Goal: Check status: Check status

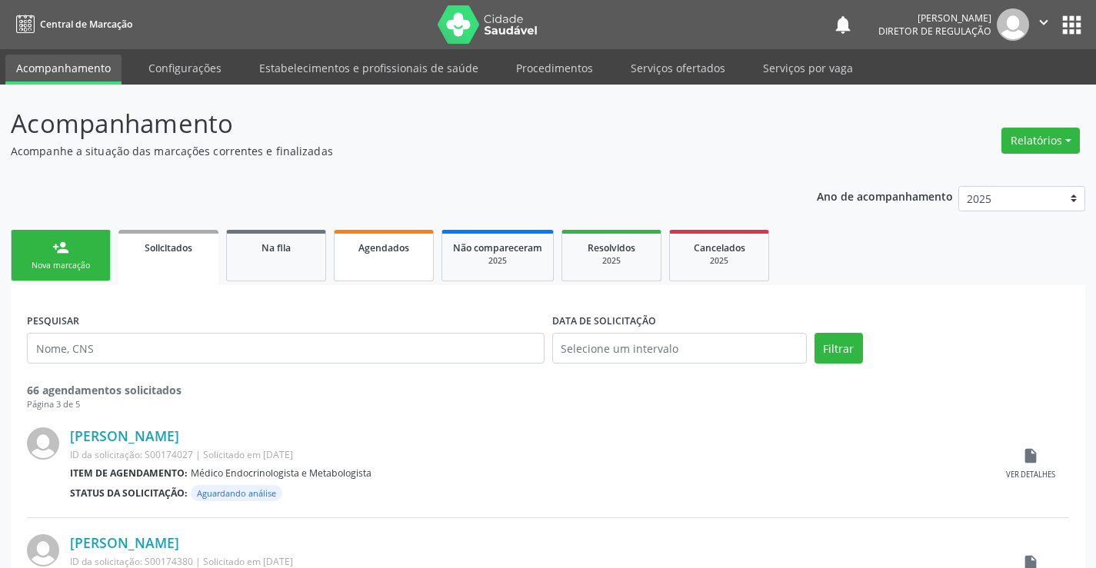
click at [385, 259] on link "Agendados" at bounding box center [384, 256] width 100 height 52
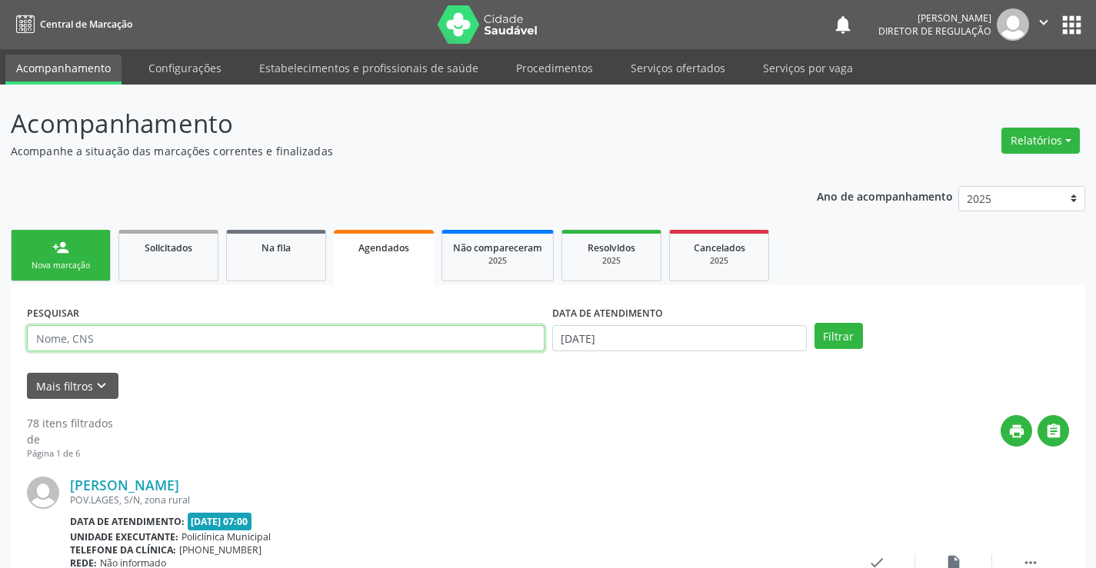
click at [92, 336] on input "text" at bounding box center [286, 338] width 518 height 26
click at [85, 336] on input "text" at bounding box center [286, 338] width 518 height 26
type input "700905907083499"
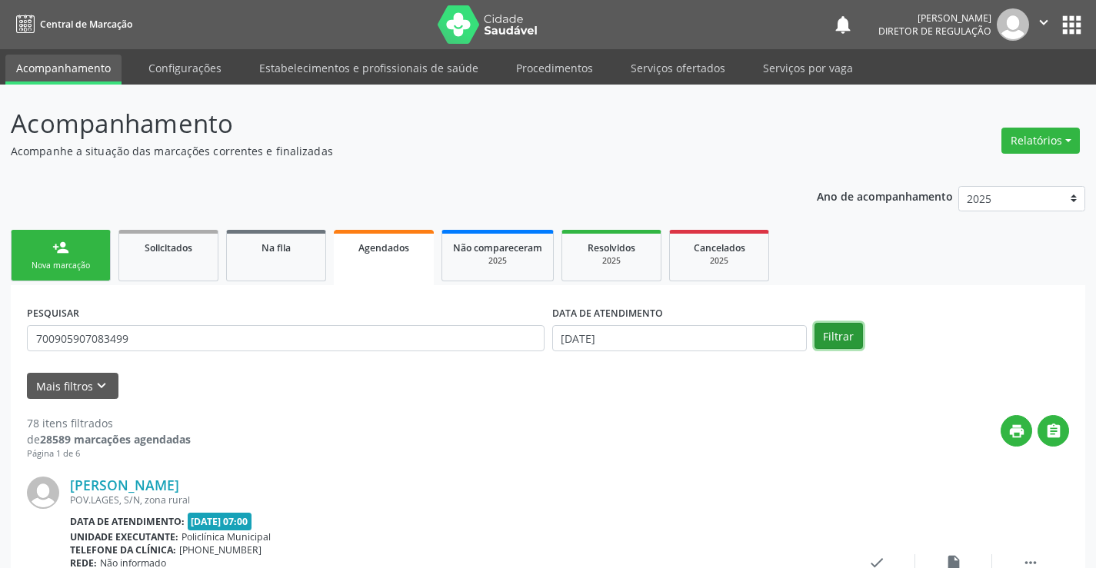
click at [845, 333] on button "Filtrar" at bounding box center [839, 336] width 48 height 26
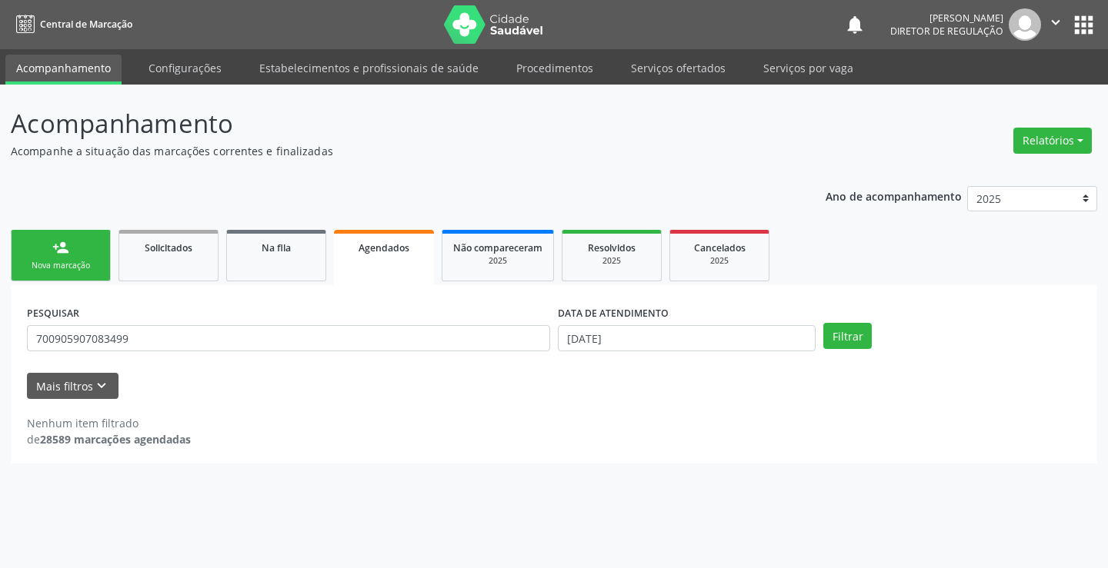
click at [636, 324] on label "DATA DE ATENDIMENTO" at bounding box center [613, 314] width 111 height 24
click at [636, 337] on input "[DATE]" at bounding box center [687, 338] width 258 height 26
click at [845, 342] on button "Filtrar" at bounding box center [847, 336] width 48 height 26
drag, startPoint x: 35, startPoint y: 340, endPoint x: 134, endPoint y: 345, distance: 99.3
click at [134, 345] on input "700905907083499" at bounding box center [288, 338] width 523 height 26
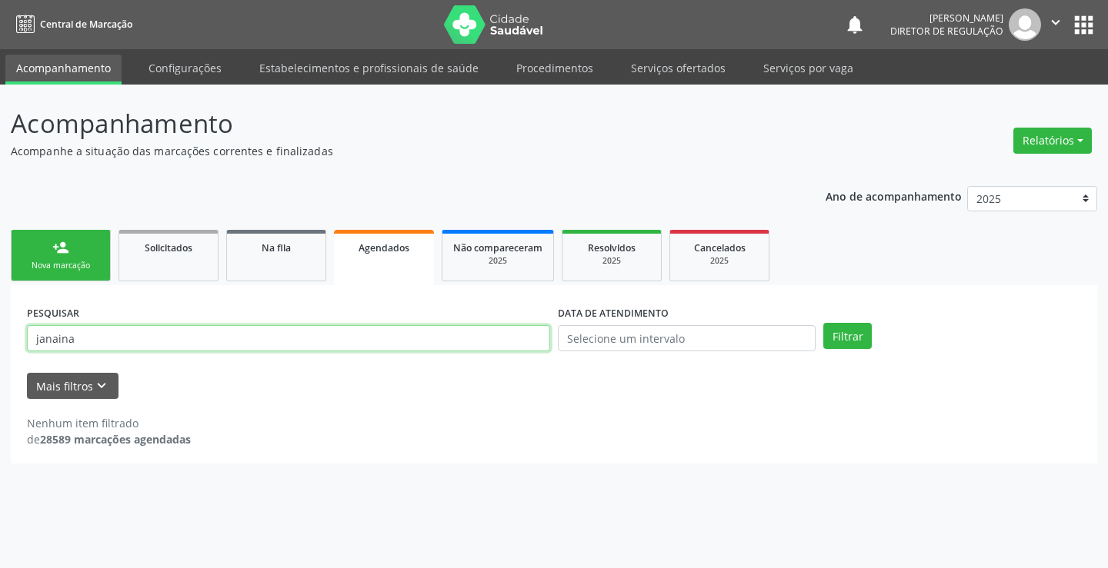
type input "janaina"
click at [823, 323] on button "Filtrar" at bounding box center [847, 336] width 48 height 26
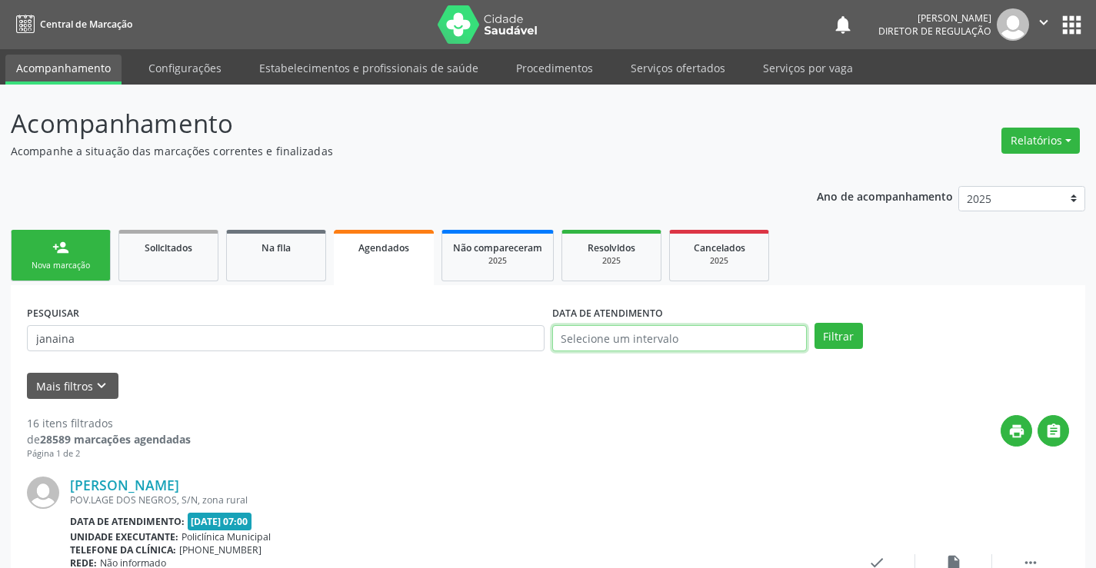
click at [644, 336] on input "text" at bounding box center [679, 338] width 255 height 26
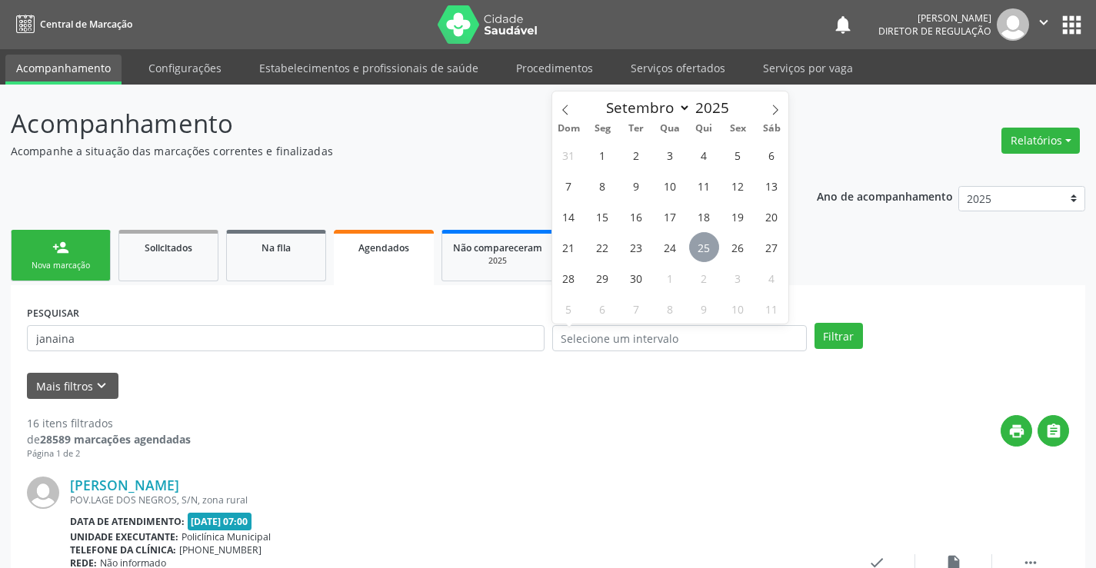
click at [708, 257] on span "25" at bounding box center [704, 247] width 30 height 30
type input "[DATE]"
click at [718, 258] on span "25" at bounding box center [704, 247] width 30 height 30
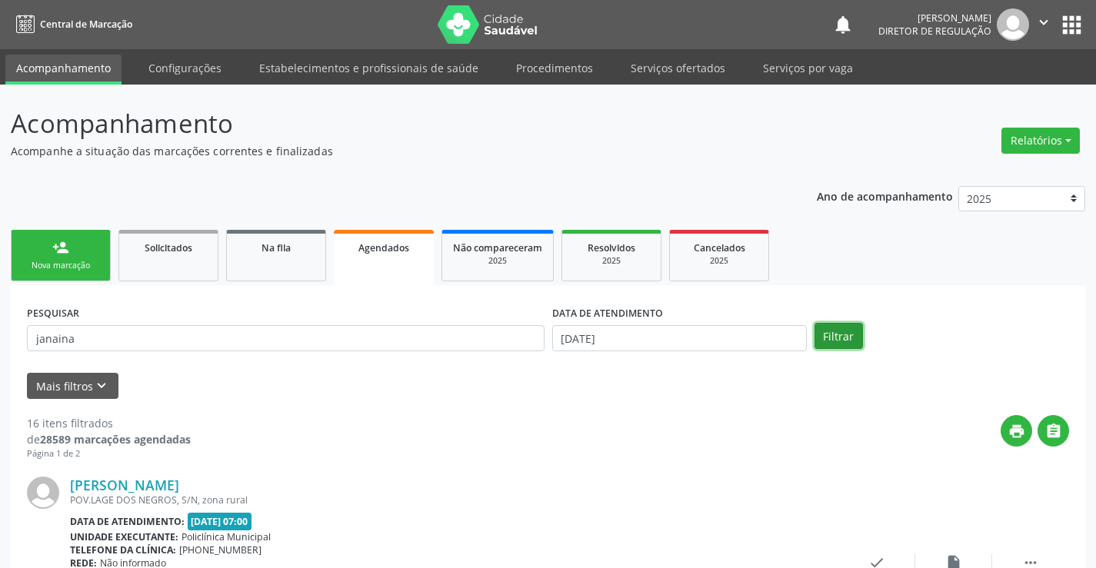
click at [856, 344] on button "Filtrar" at bounding box center [839, 336] width 48 height 26
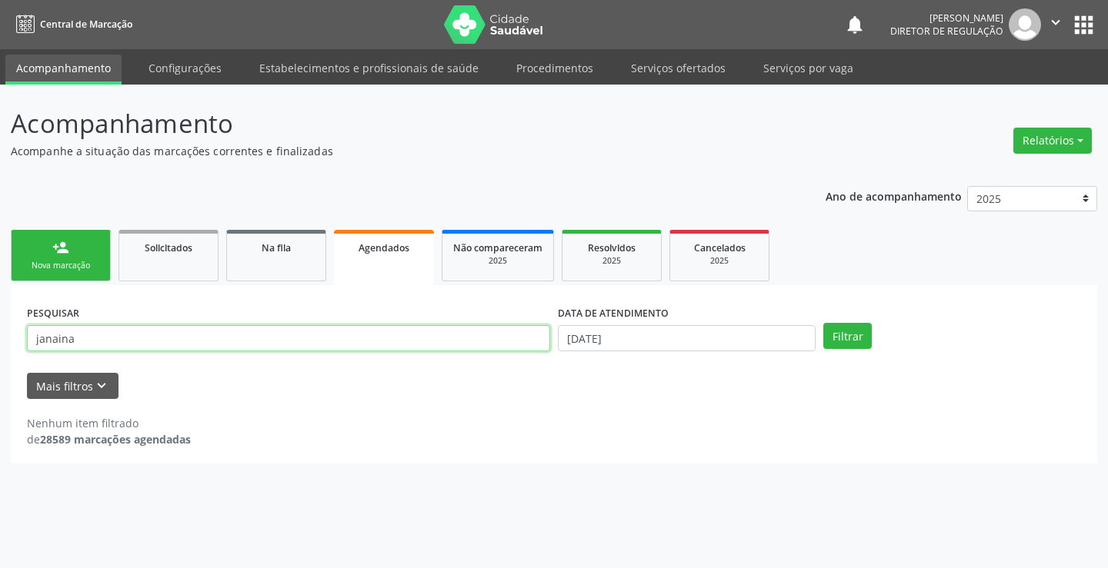
click at [108, 348] on input "janaina" at bounding box center [288, 338] width 523 height 26
type input "jan"
click at [823, 323] on button "Filtrar" at bounding box center [847, 336] width 48 height 26
